Goal: Task Accomplishment & Management: Manage account settings

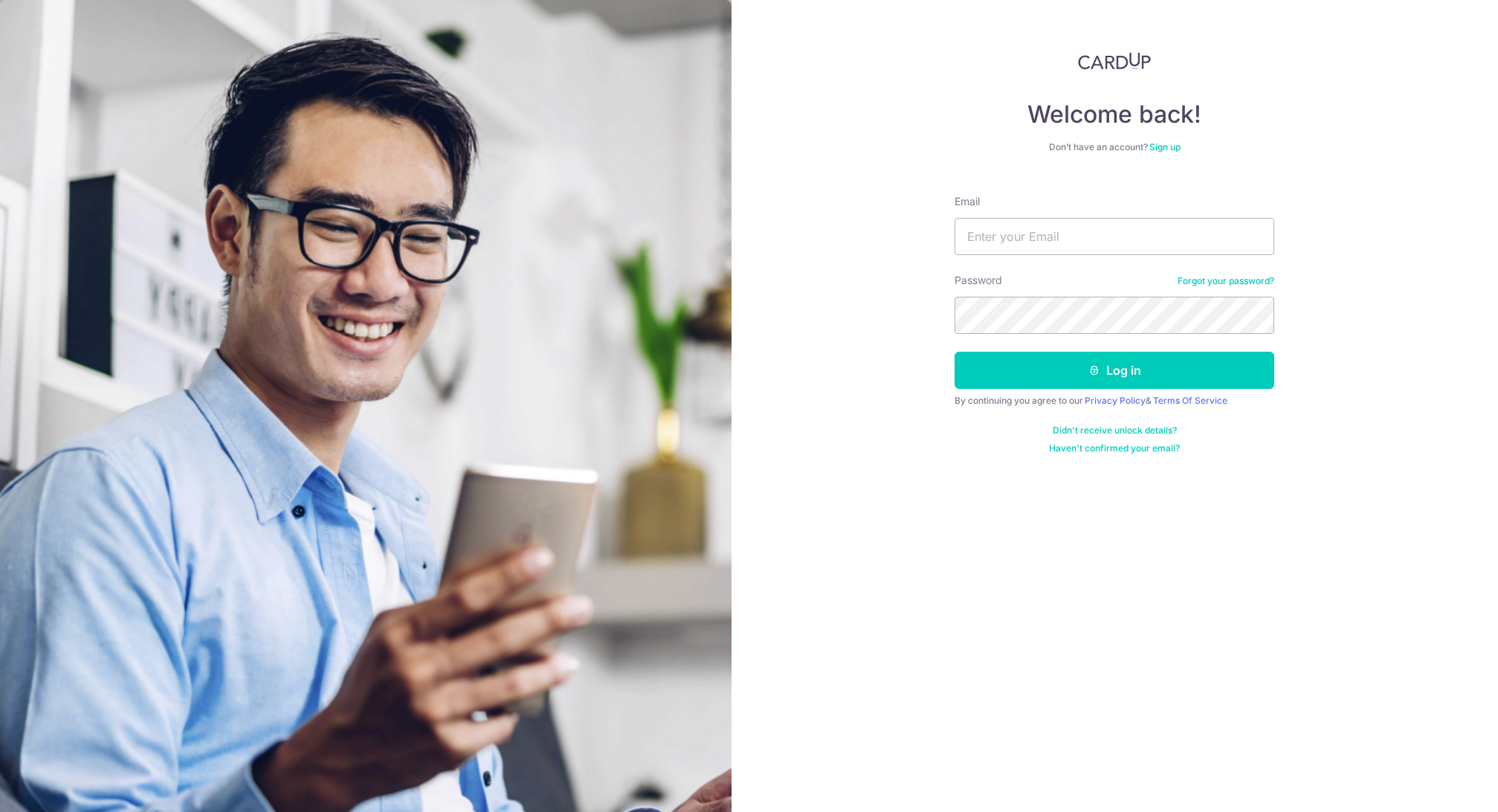
click at [1093, 240] on input "Email" at bounding box center [1114, 236] width 320 height 37
type input "[EMAIL_ADDRESS][DOMAIN_NAME]"
click at [1114, 370] on button "Log in" at bounding box center [1114, 370] width 320 height 37
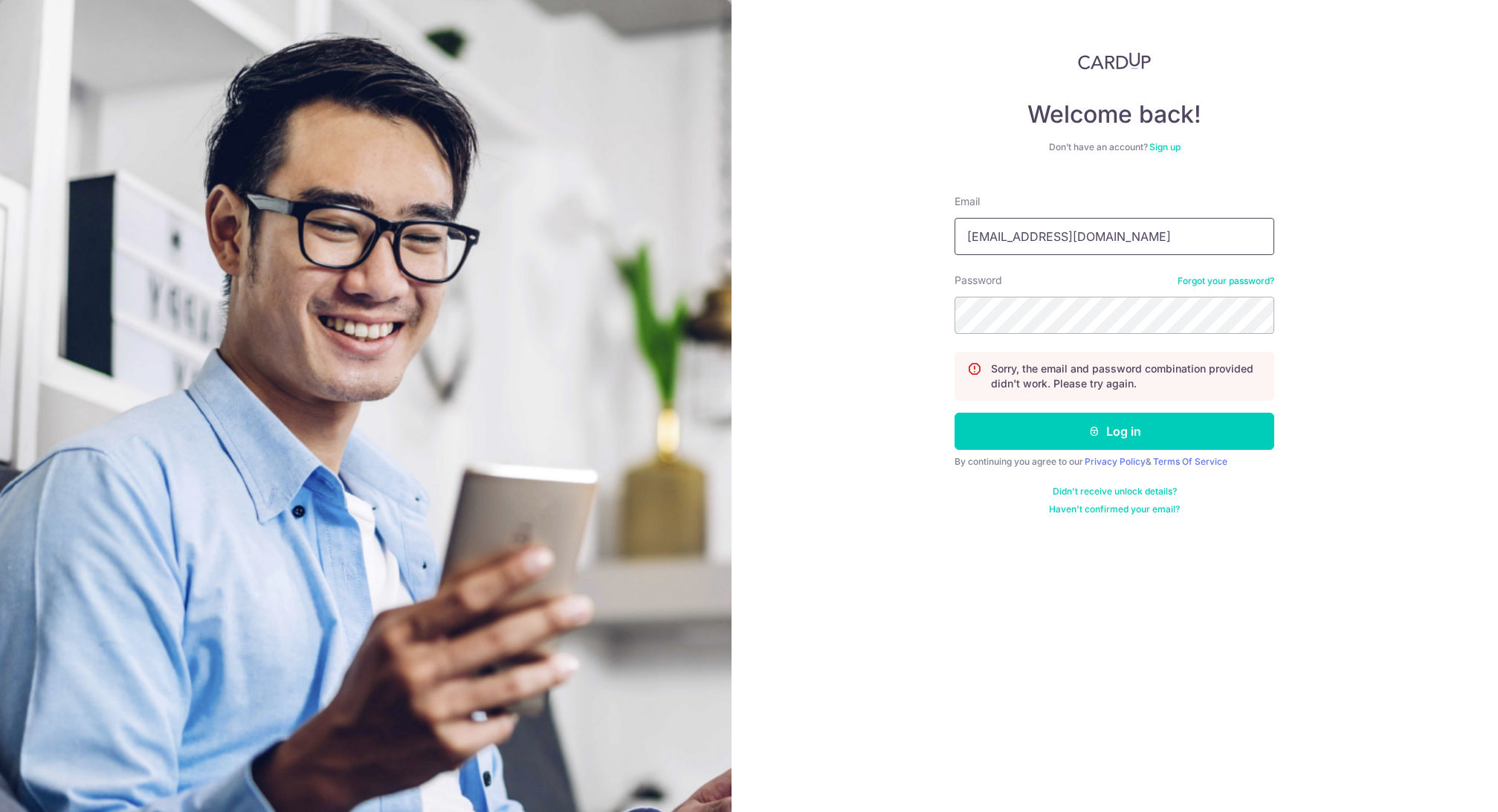
type input "[EMAIL_ADDRESS][DOMAIN_NAME]"
click at [1114, 431] on button "Log in" at bounding box center [1114, 431] width 320 height 37
type input "[EMAIL_ADDRESS][DOMAIN_NAME]"
click at [1114, 431] on button "Log in" at bounding box center [1114, 431] width 320 height 37
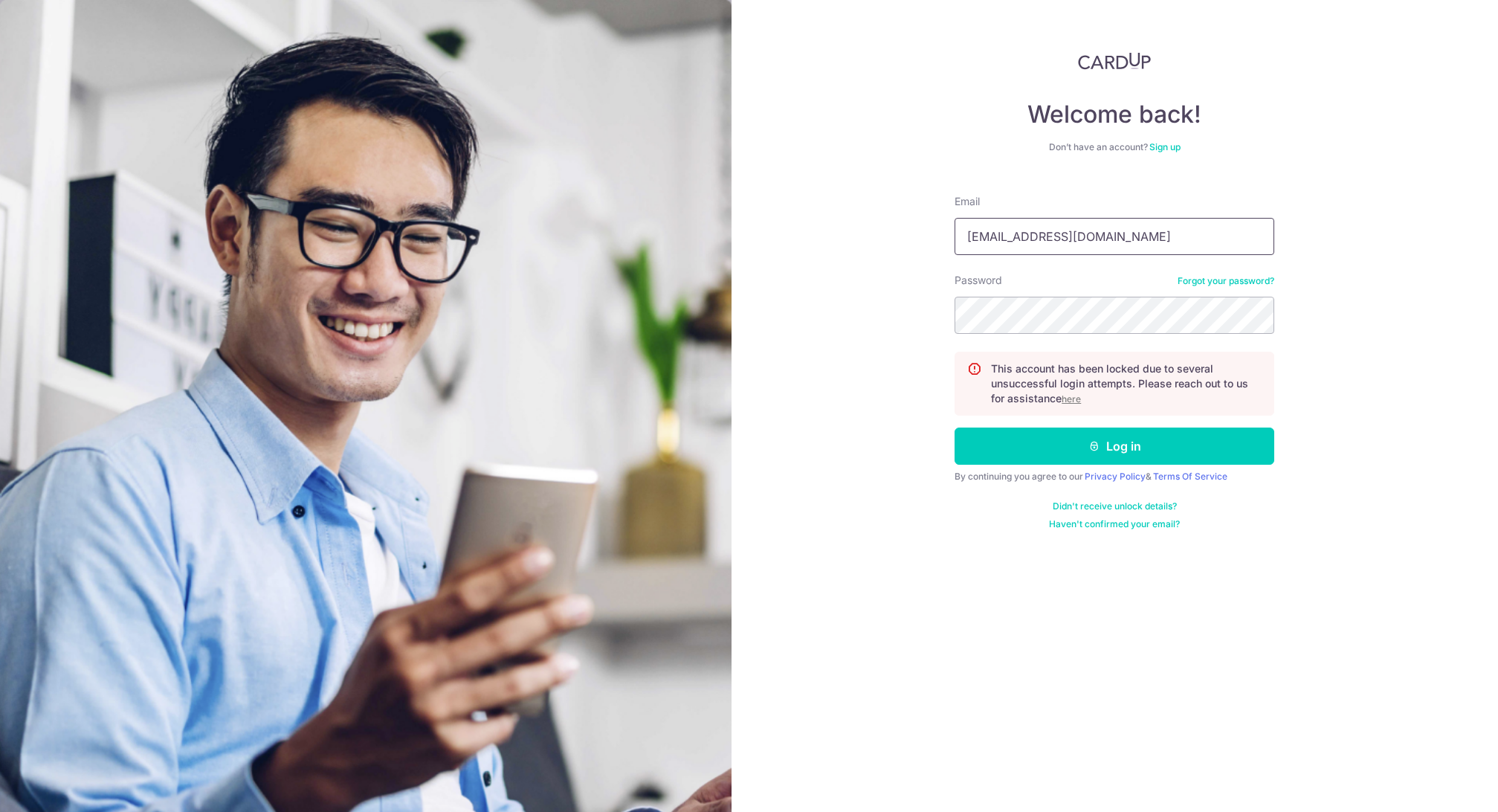
type input "sarahngpf@gmail.com"
click at [1114, 446] on button "Log in" at bounding box center [1114, 445] width 320 height 37
